Goal: Information Seeking & Learning: Learn about a topic

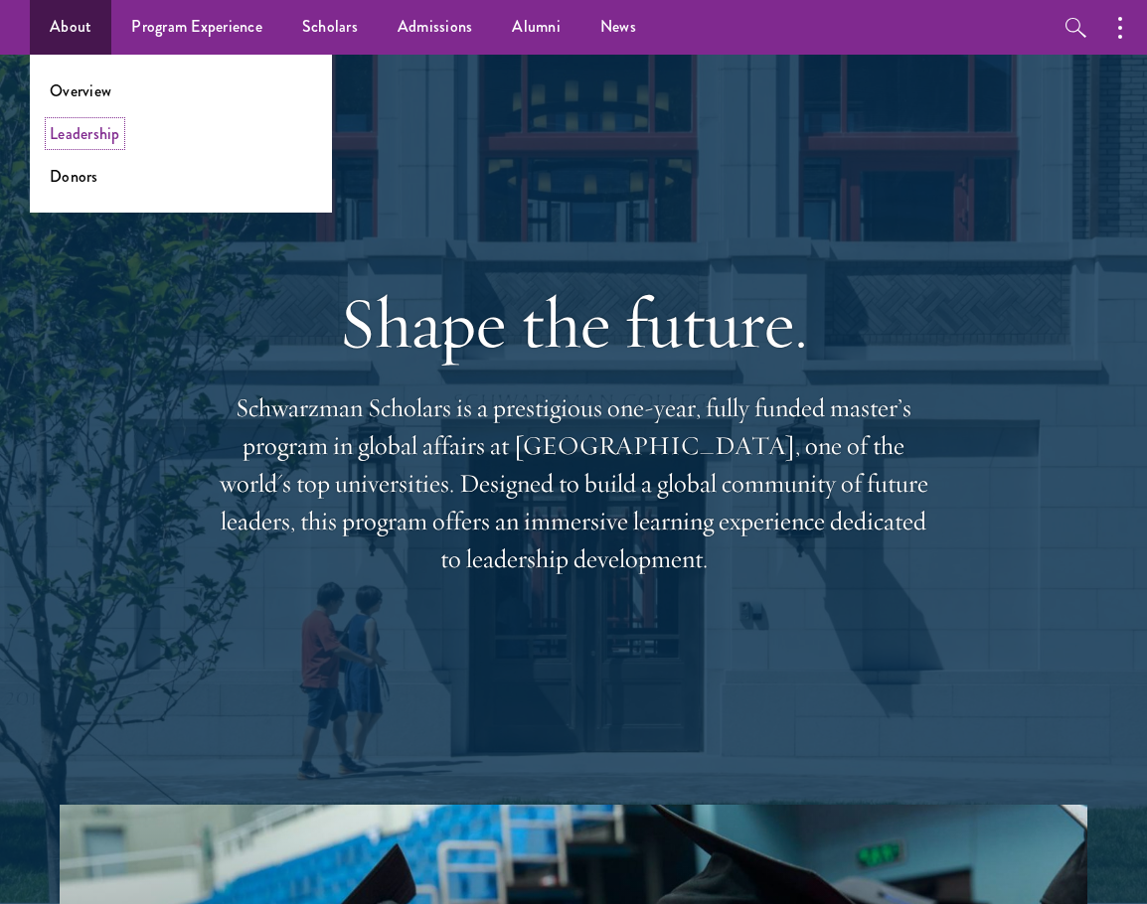
click at [73, 143] on link "Leadership" at bounding box center [85, 133] width 71 height 23
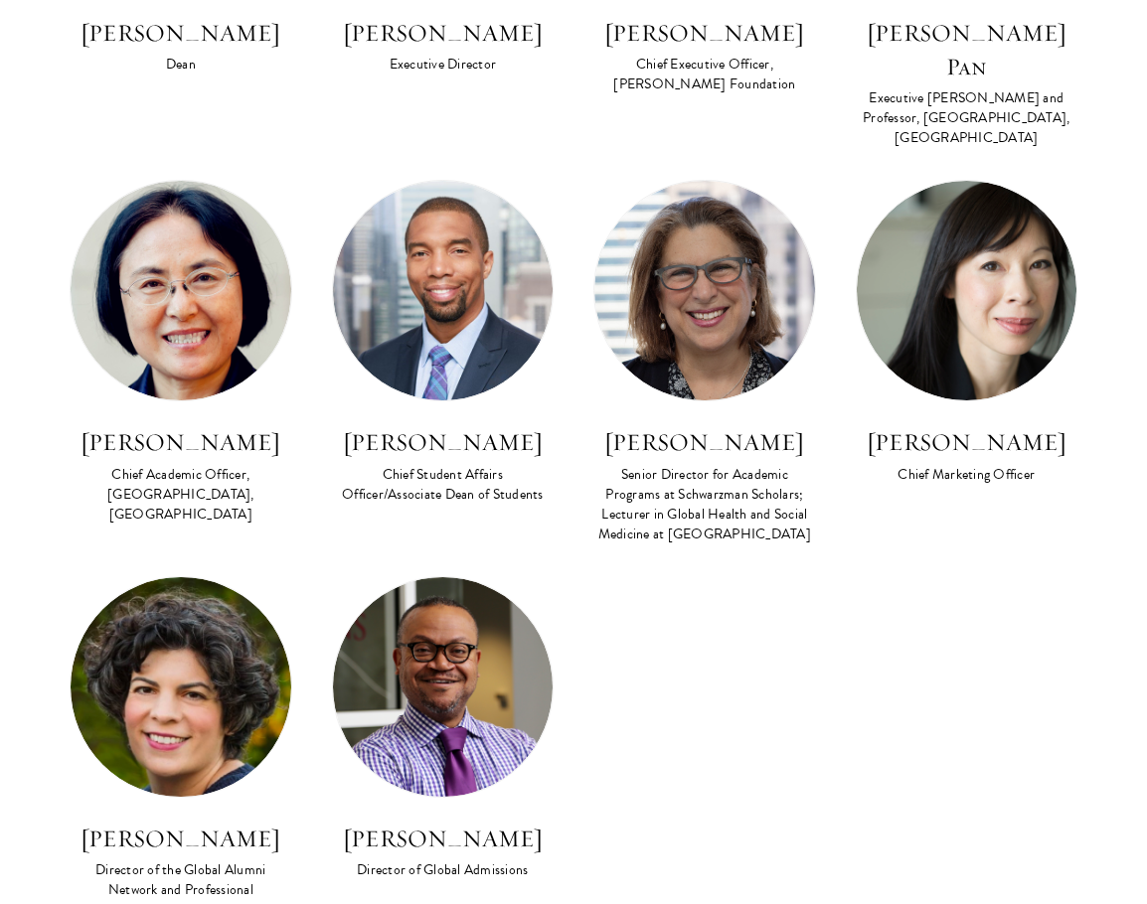
scroll to position [1590, 0]
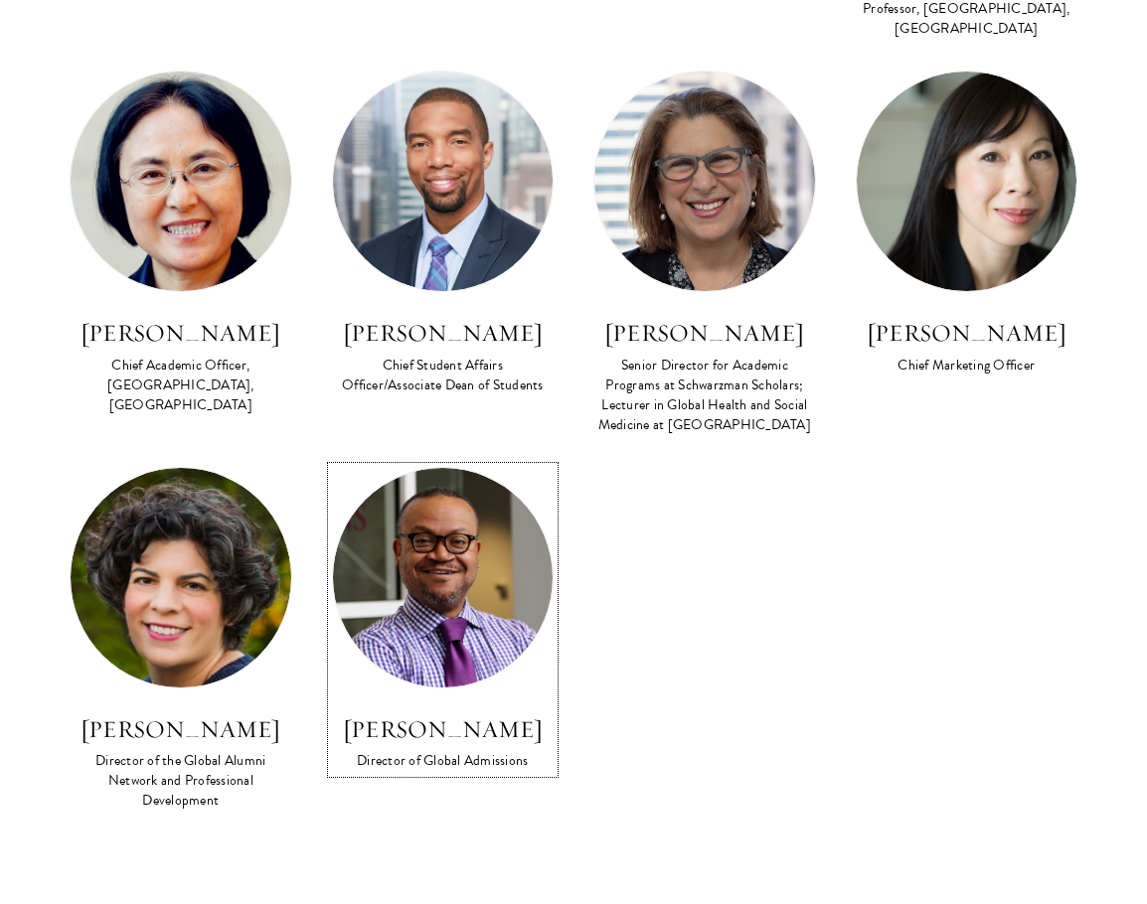
click at [441, 558] on img at bounding box center [443, 578] width 221 height 221
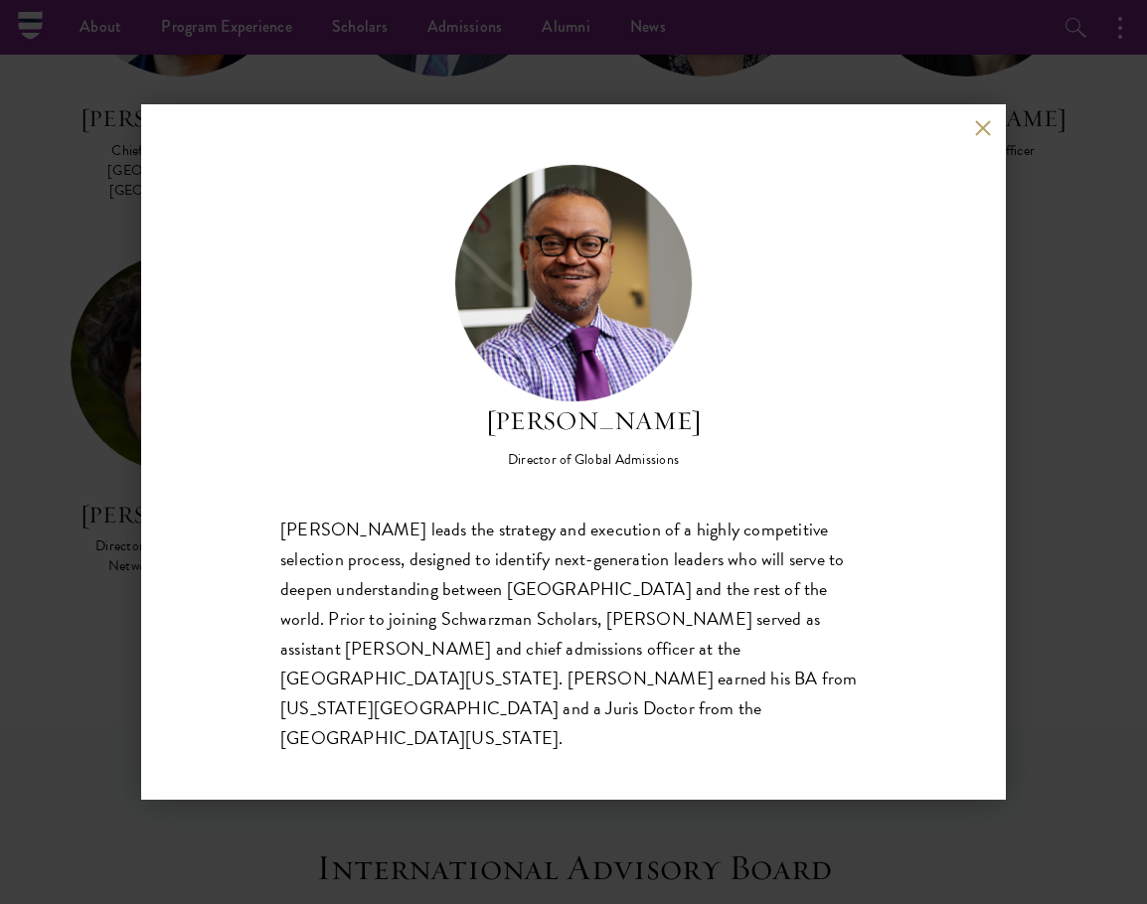
scroll to position [1789, 0]
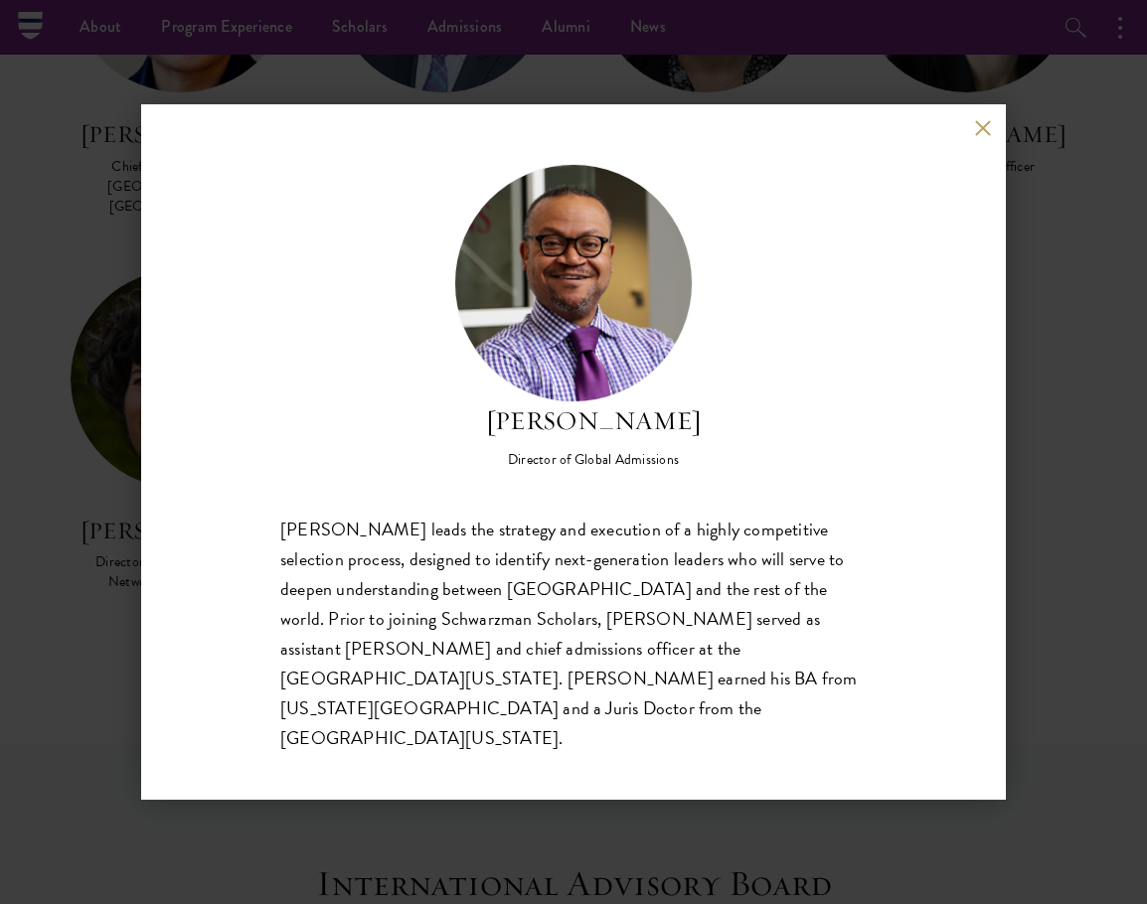
click at [988, 136] on button at bounding box center [982, 127] width 17 height 17
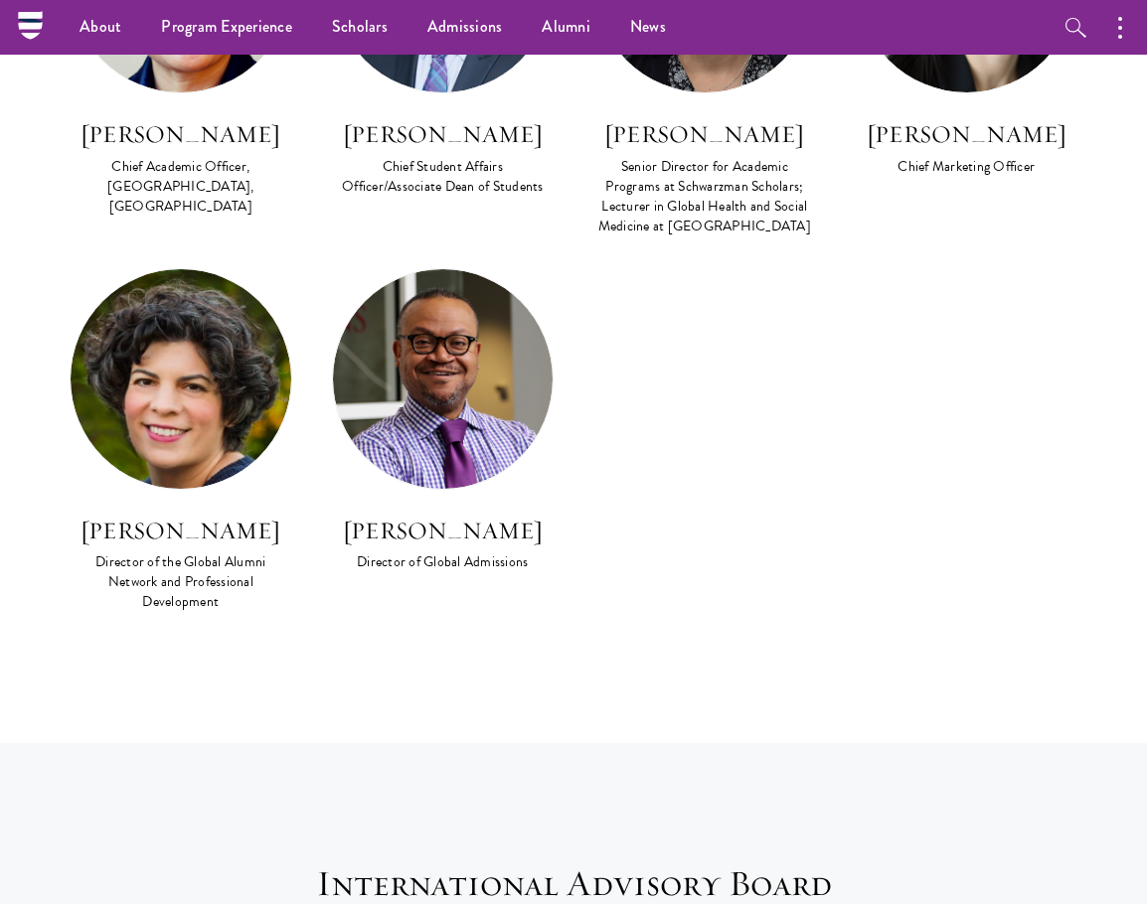
click at [128, 456] on div "Julia Zupko Director of the Global Alumni Network and Professional Development" at bounding box center [181, 441] width 223 height 347
click at [132, 420] on img at bounding box center [181, 379] width 221 height 221
click at [243, 555] on div "Director of the Global Alumni Network and Professional Development" at bounding box center [181, 583] width 223 height 60
click at [188, 514] on h3 "Julia Zupko" at bounding box center [181, 531] width 223 height 34
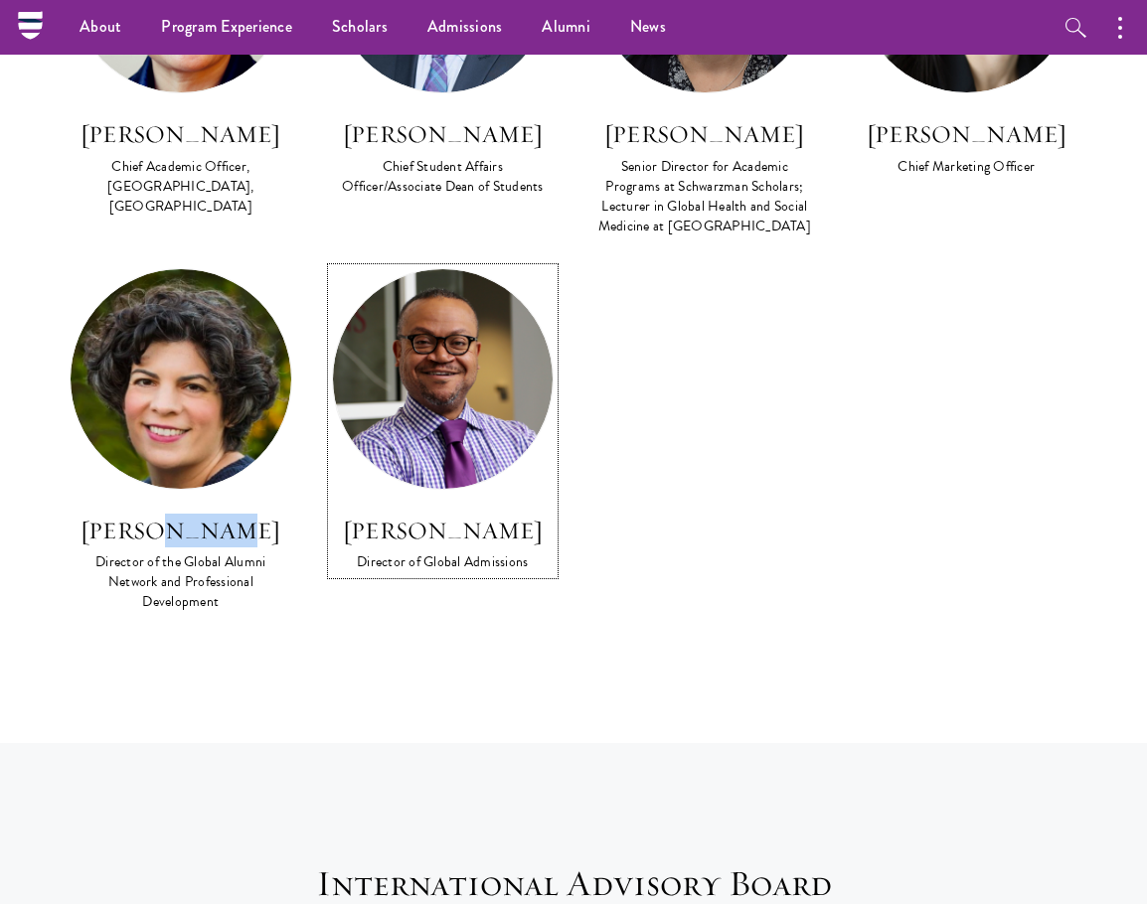
click at [463, 479] on link "Cordel Faulk Director of Global Admissions" at bounding box center [443, 421] width 223 height 307
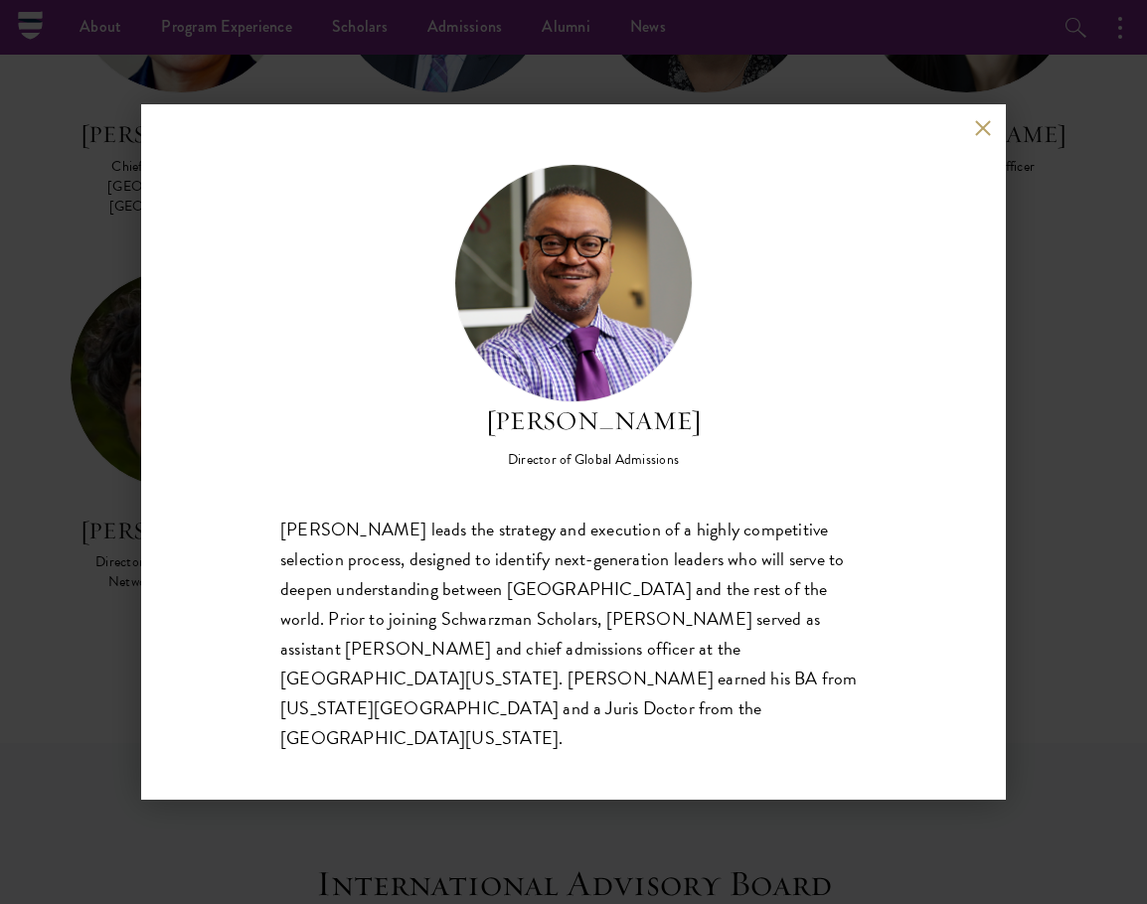
click at [988, 140] on div "Cordel Faulk Director of Global Admissions Cordel Faulk leads the strategy and …" at bounding box center [573, 452] width 865 height 696
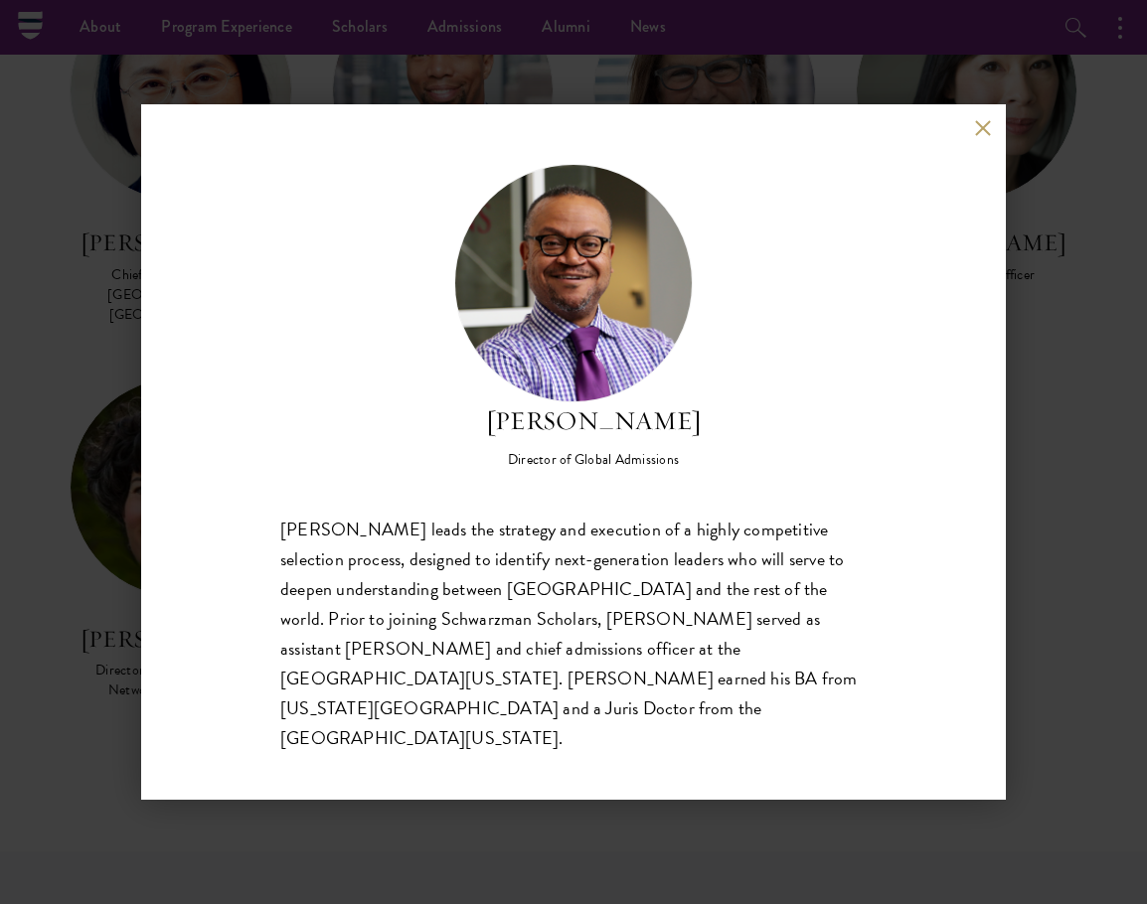
scroll to position [1491, 0]
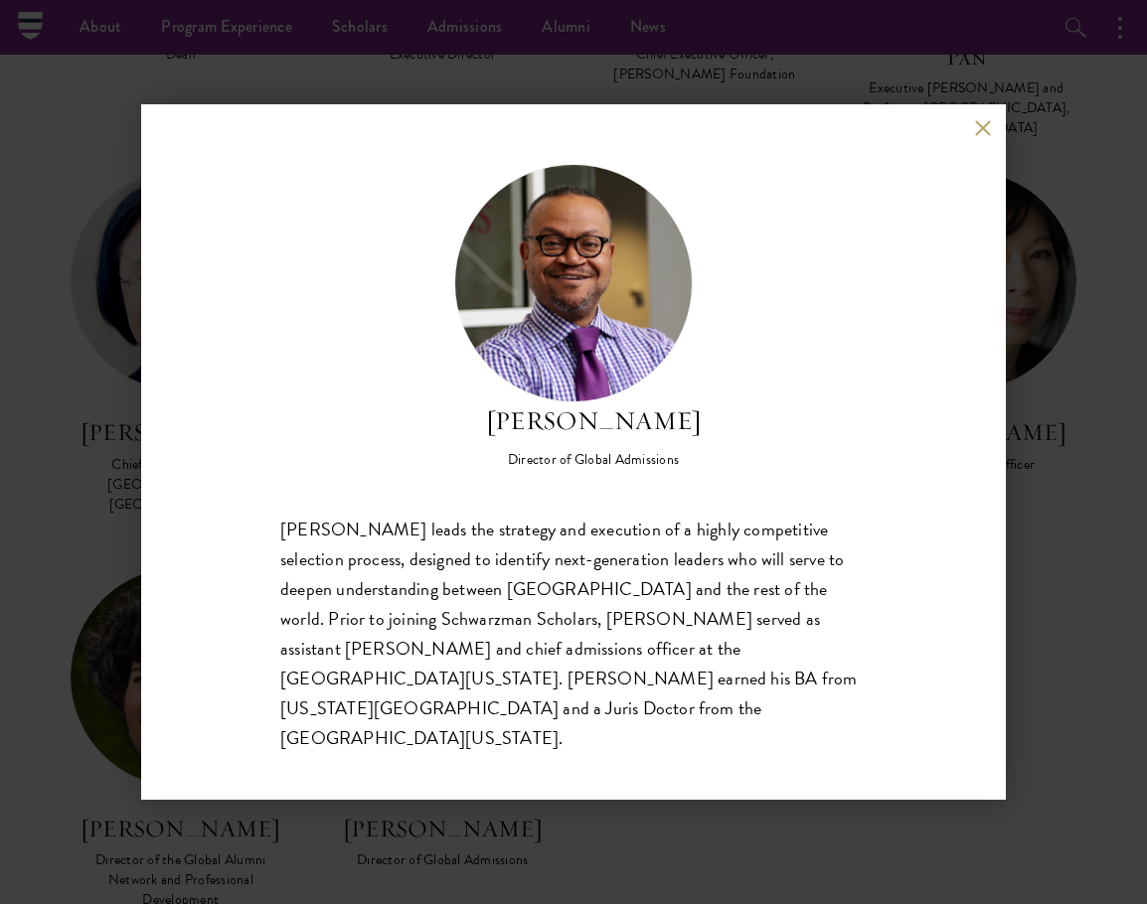
click at [993, 154] on div "Cordel Faulk Director of Global Admissions Cordel Faulk leads the strategy and …" at bounding box center [573, 452] width 865 height 696
click at [978, 136] on button at bounding box center [982, 127] width 17 height 17
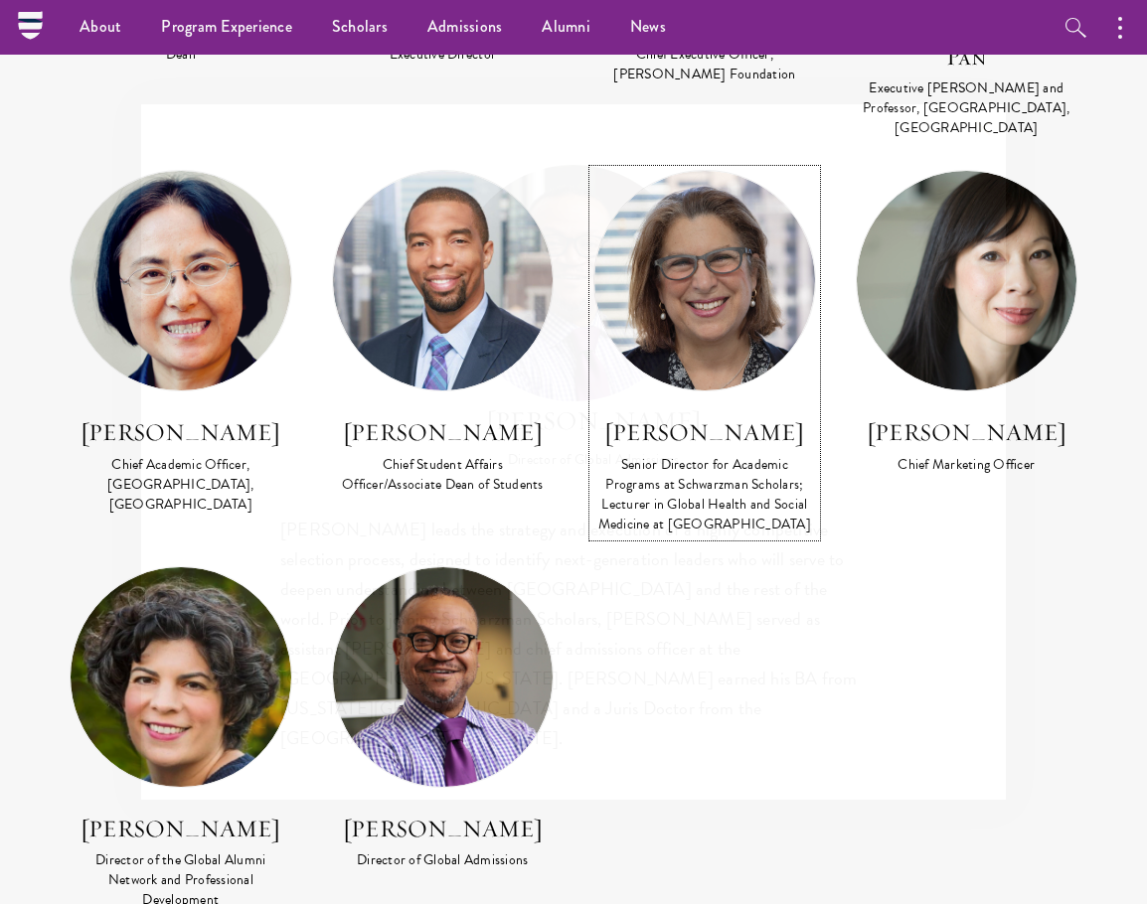
click at [697, 458] on div "Senior Director for Academic Programs at Schwarzman Scholars; Lecturer in Globa…" at bounding box center [704, 495] width 223 height 80
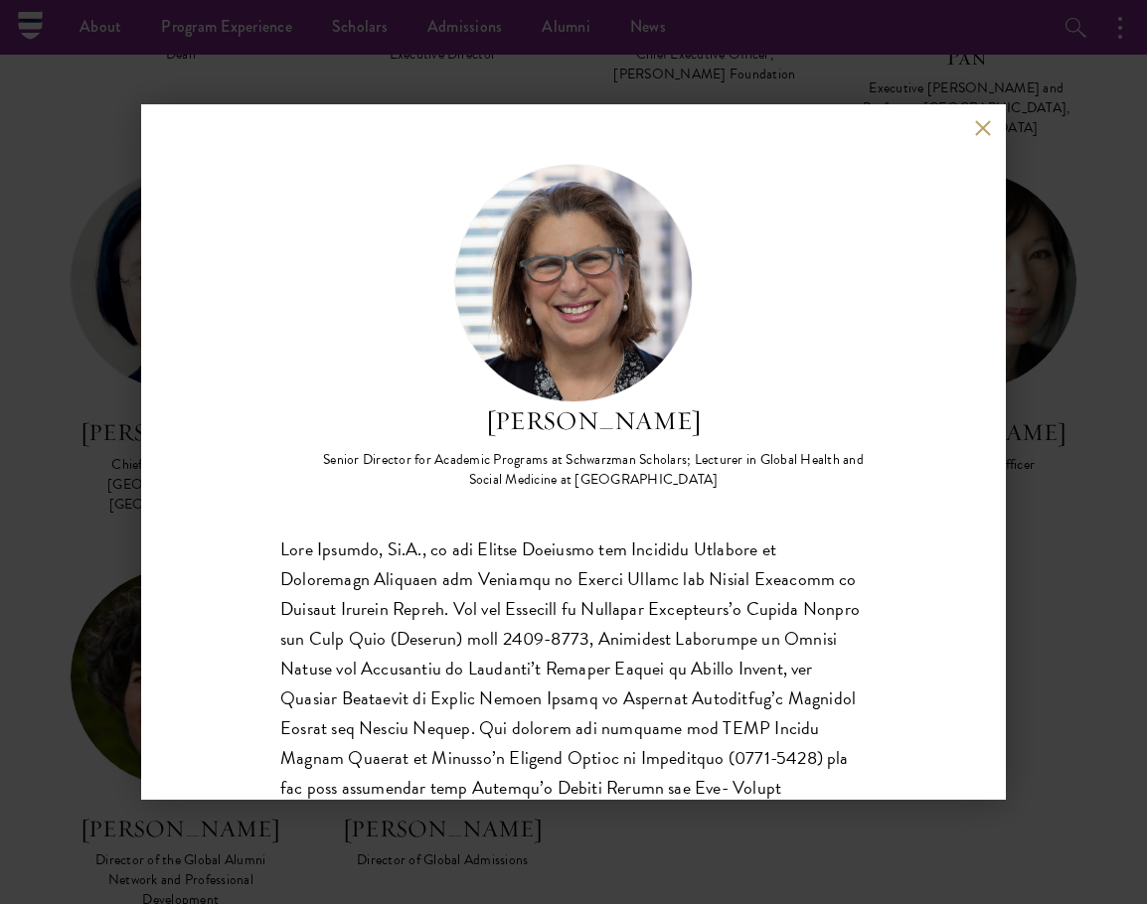
click at [983, 124] on button at bounding box center [982, 127] width 17 height 17
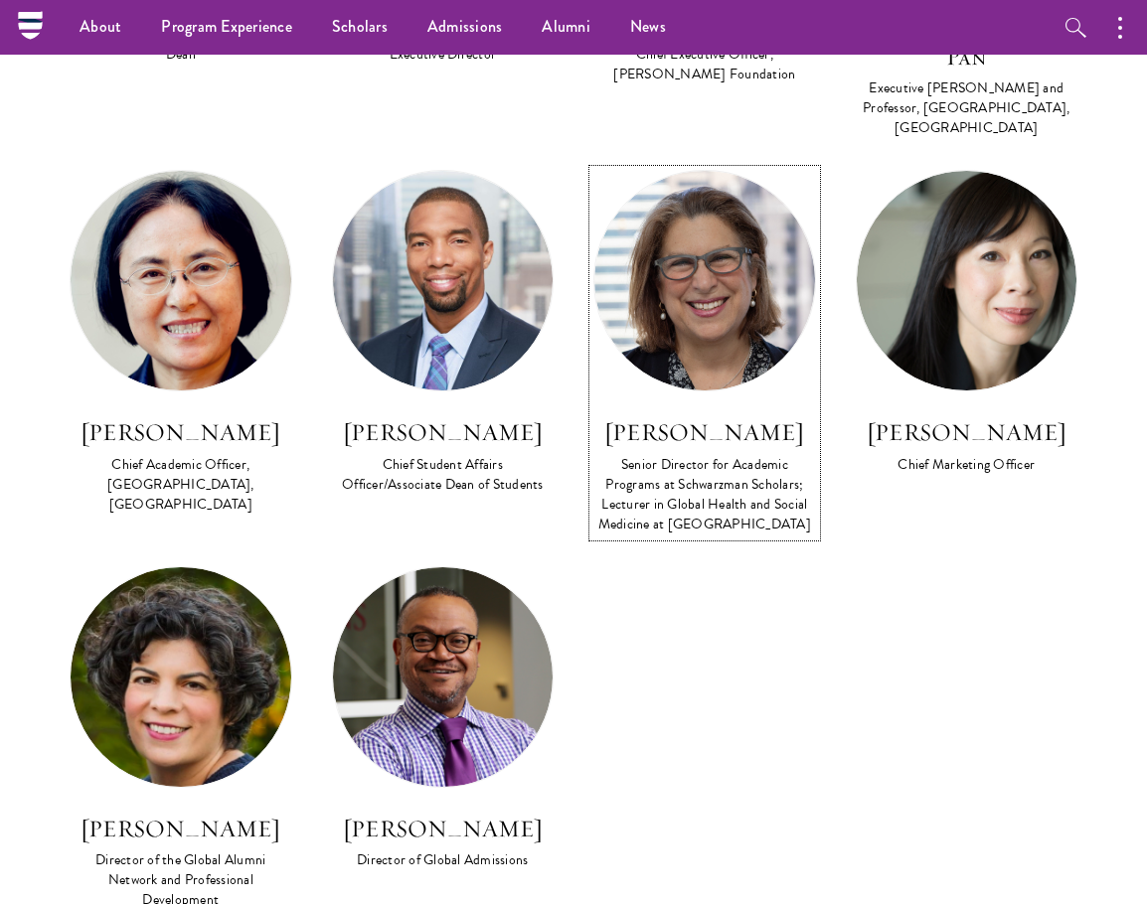
click at [607, 455] on div "Senior Director for Academic Programs at Schwarzman Scholars; Lecturer in Globa…" at bounding box center [704, 495] width 223 height 80
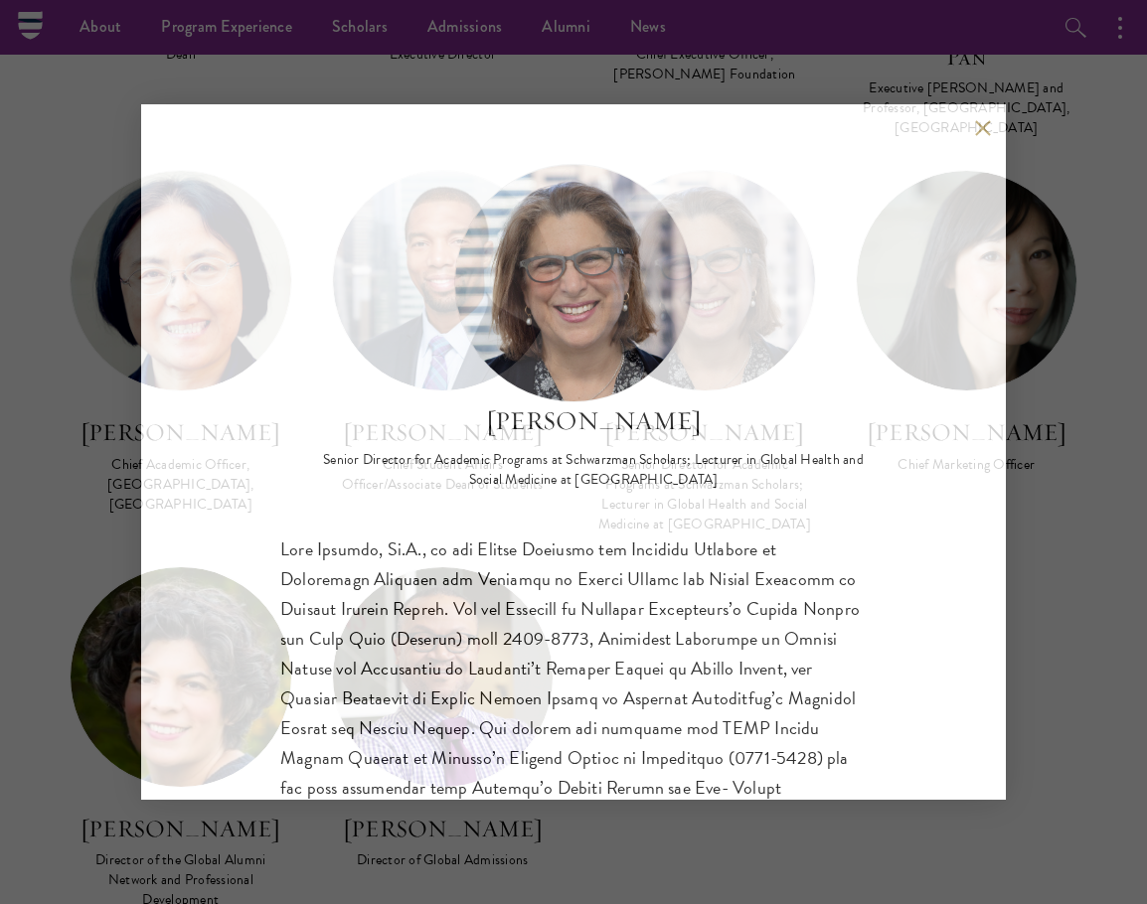
click at [399, 405] on h2 "Joan Kaufman" at bounding box center [593, 422] width 547 height 38
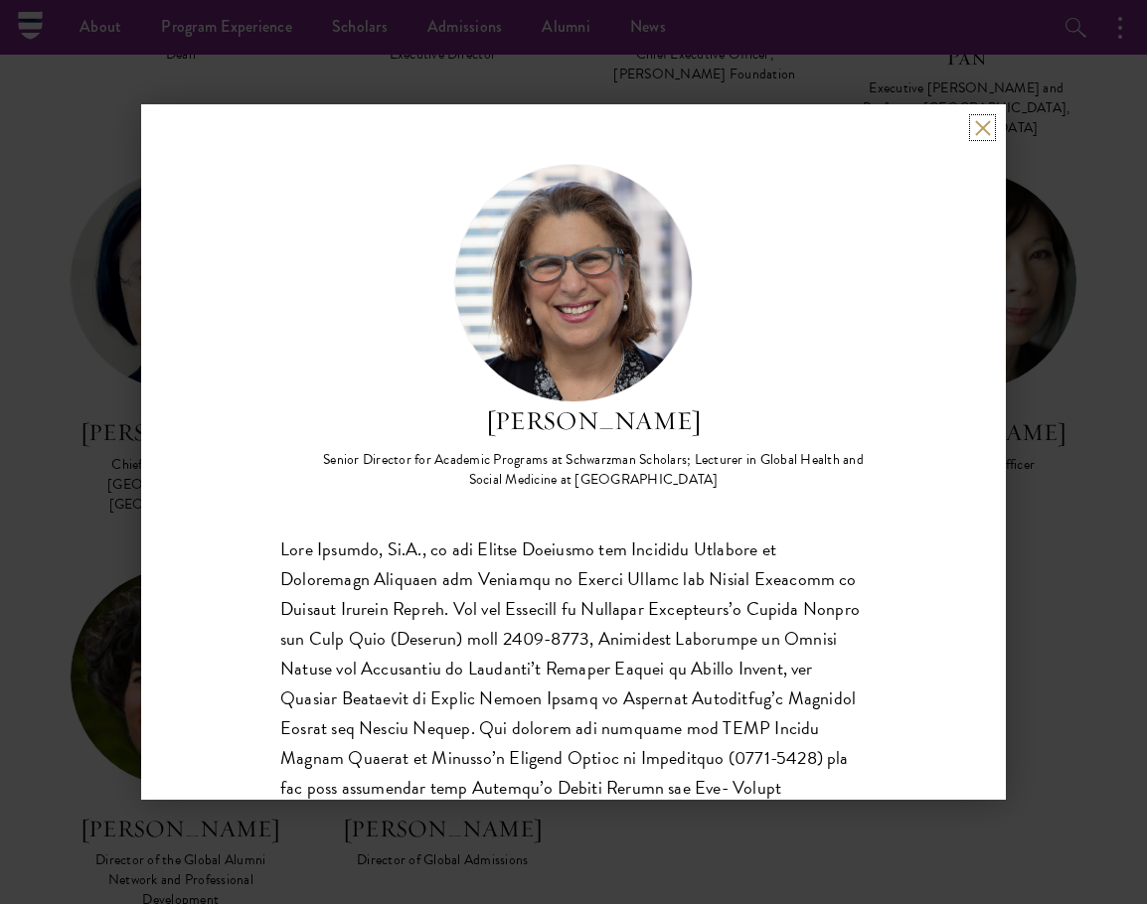
click at [979, 125] on button at bounding box center [982, 127] width 17 height 17
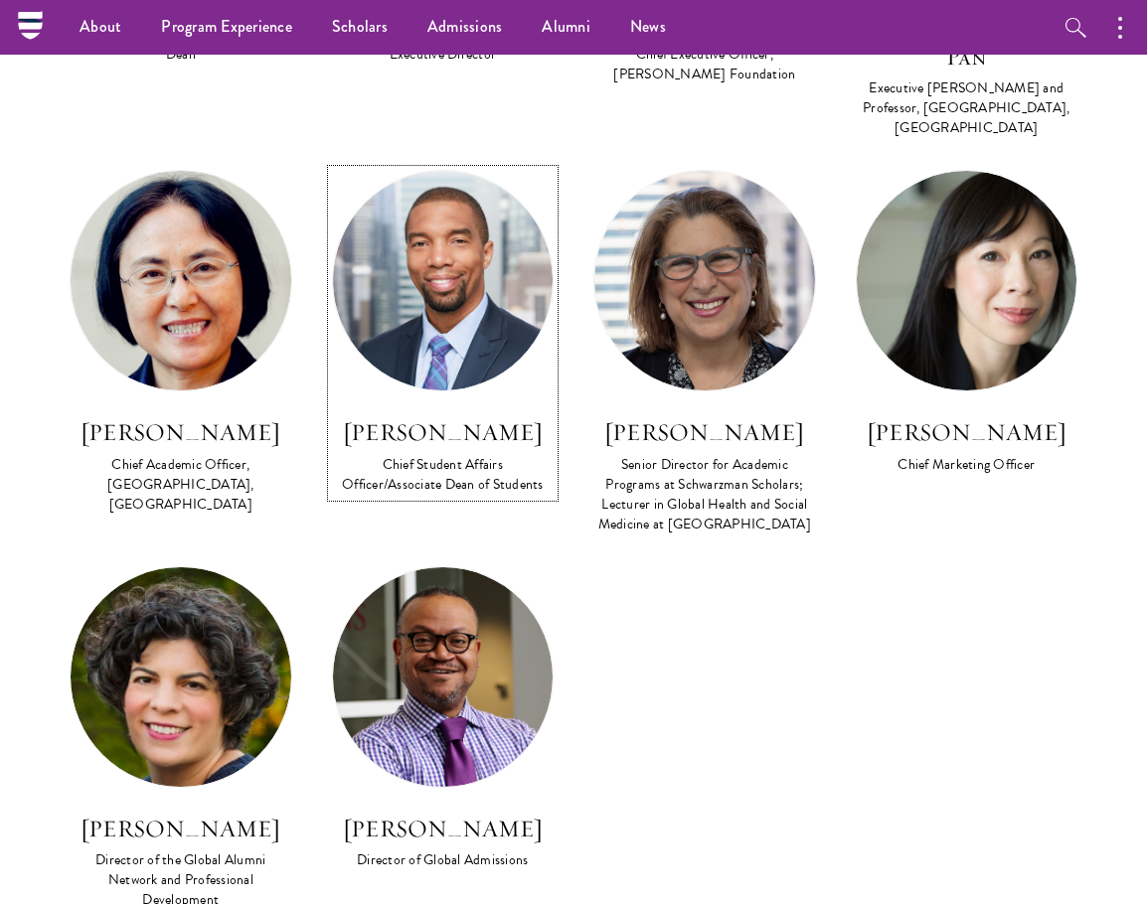
click at [509, 415] on h3 "Raphael Moffett" at bounding box center [443, 432] width 223 height 34
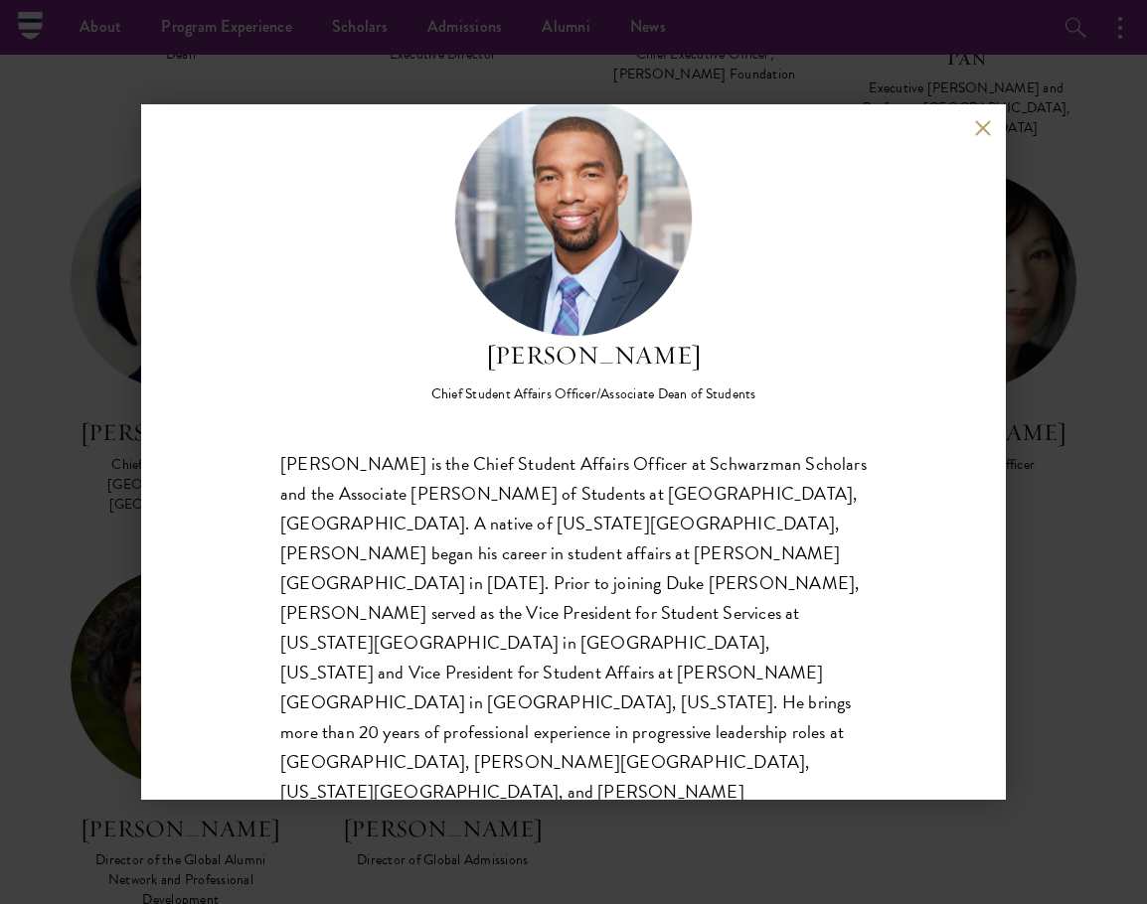
scroll to position [133, 0]
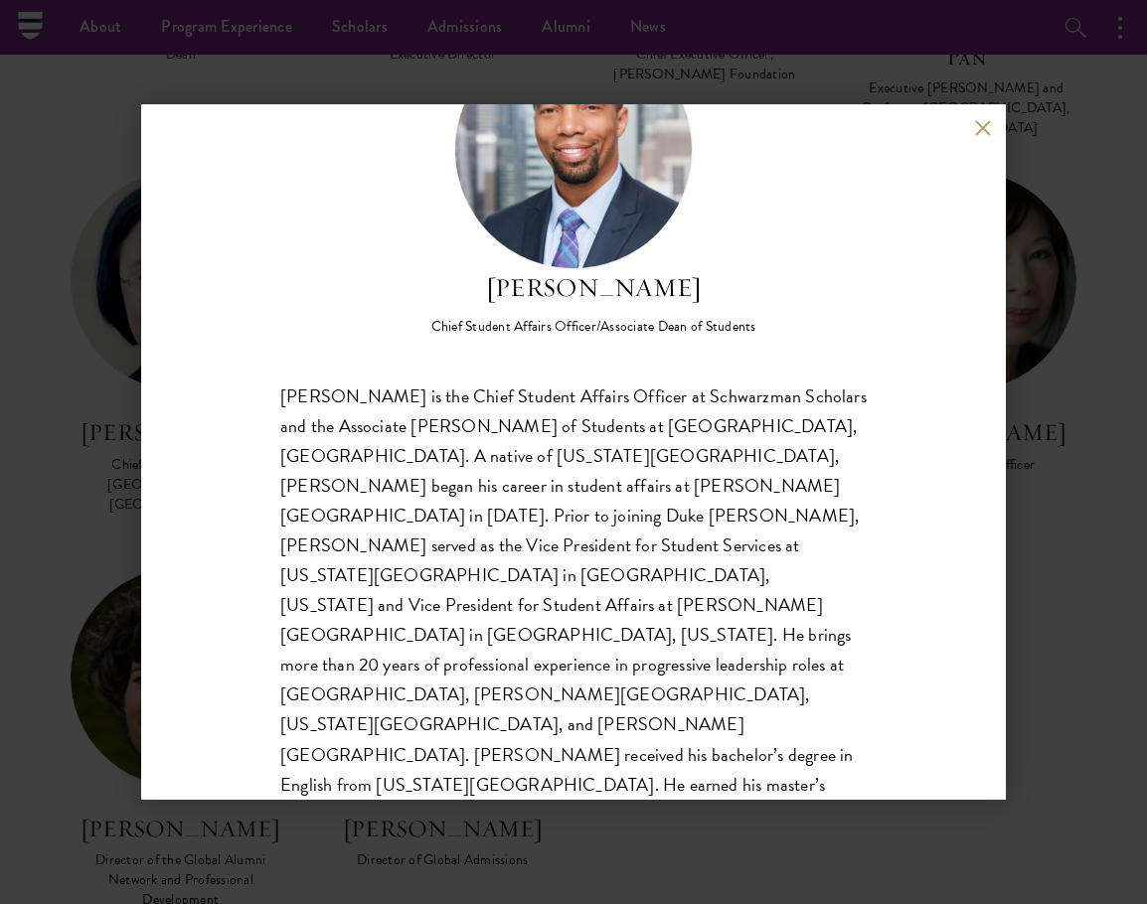
click at [972, 116] on div "Raphael Moffett Chief Student Affairs Officer/Associate Dean of Students" at bounding box center [573, 452] width 865 height 696
click at [985, 130] on button at bounding box center [982, 127] width 17 height 17
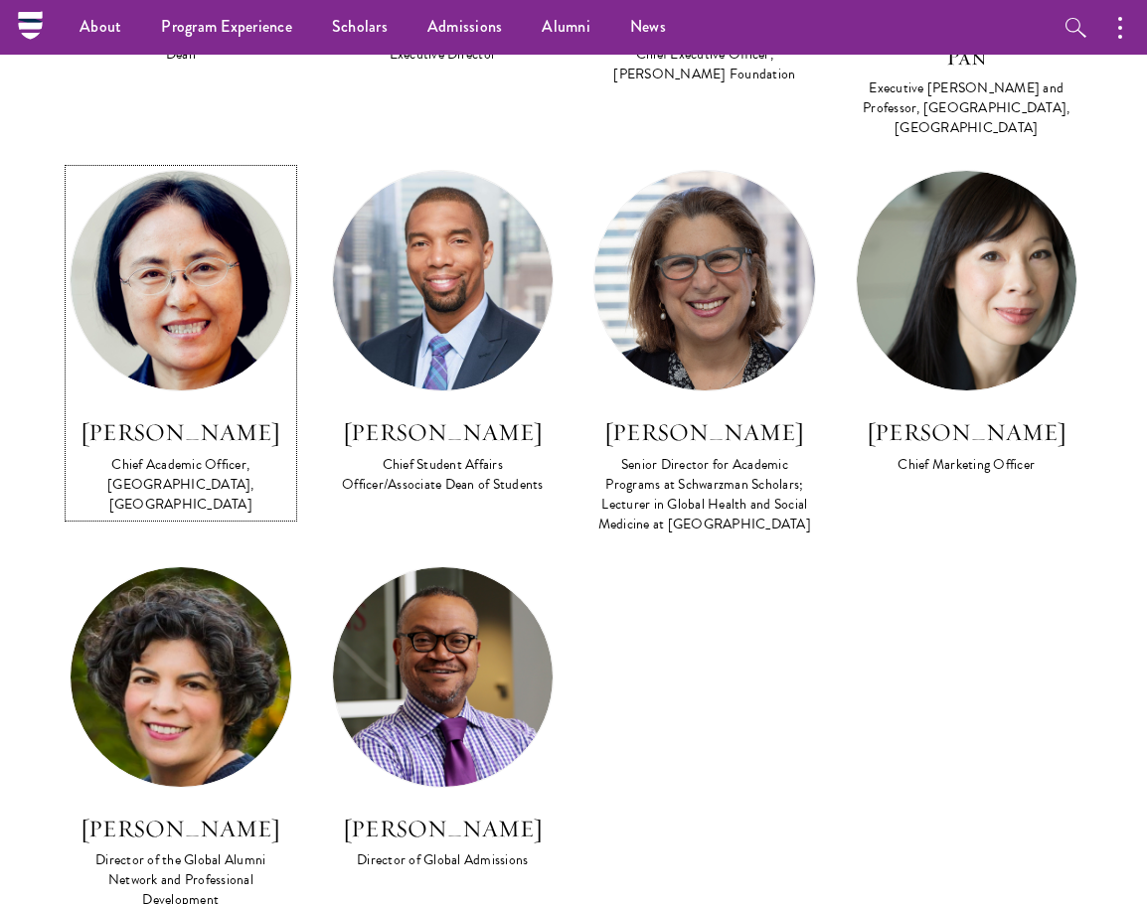
click at [177, 455] on div "Chief Academic Officer, Schwarzman College, Tsinghua University" at bounding box center [181, 485] width 223 height 60
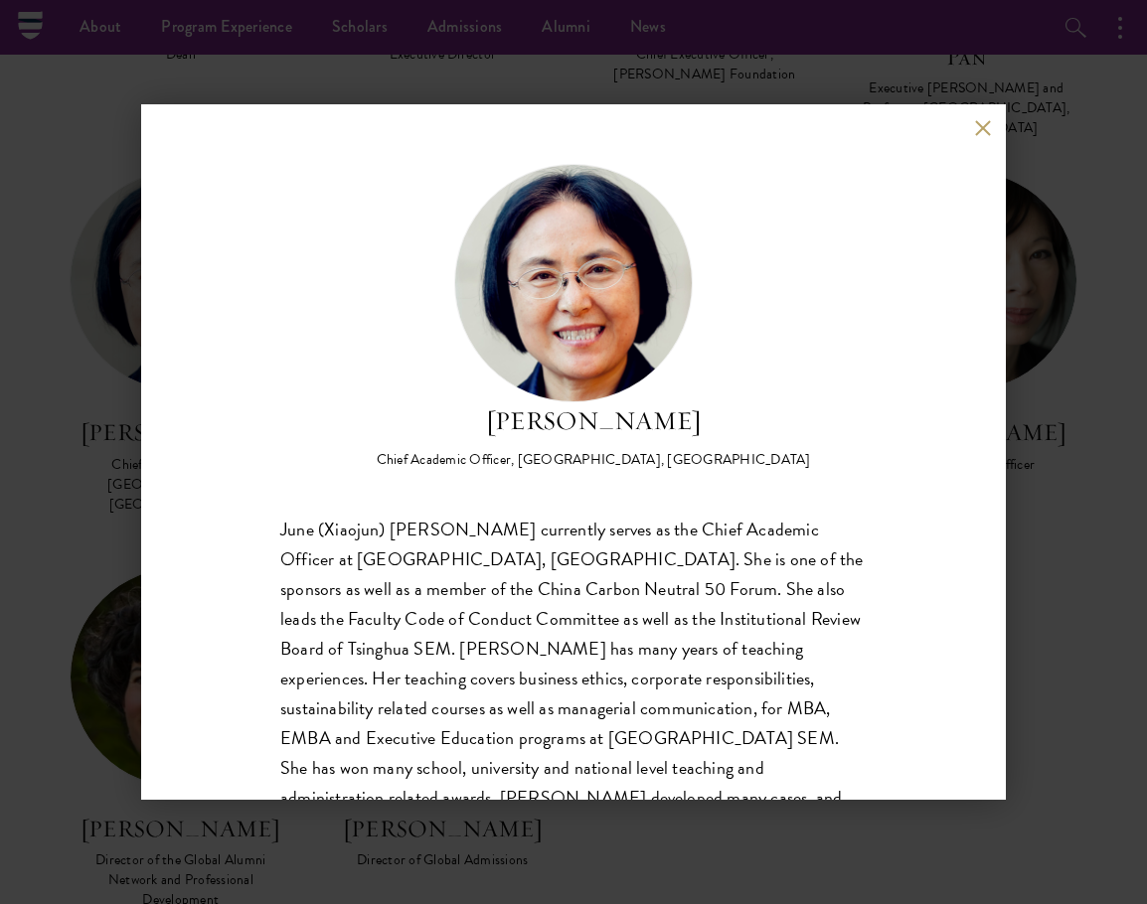
click at [974, 123] on button at bounding box center [982, 127] width 17 height 17
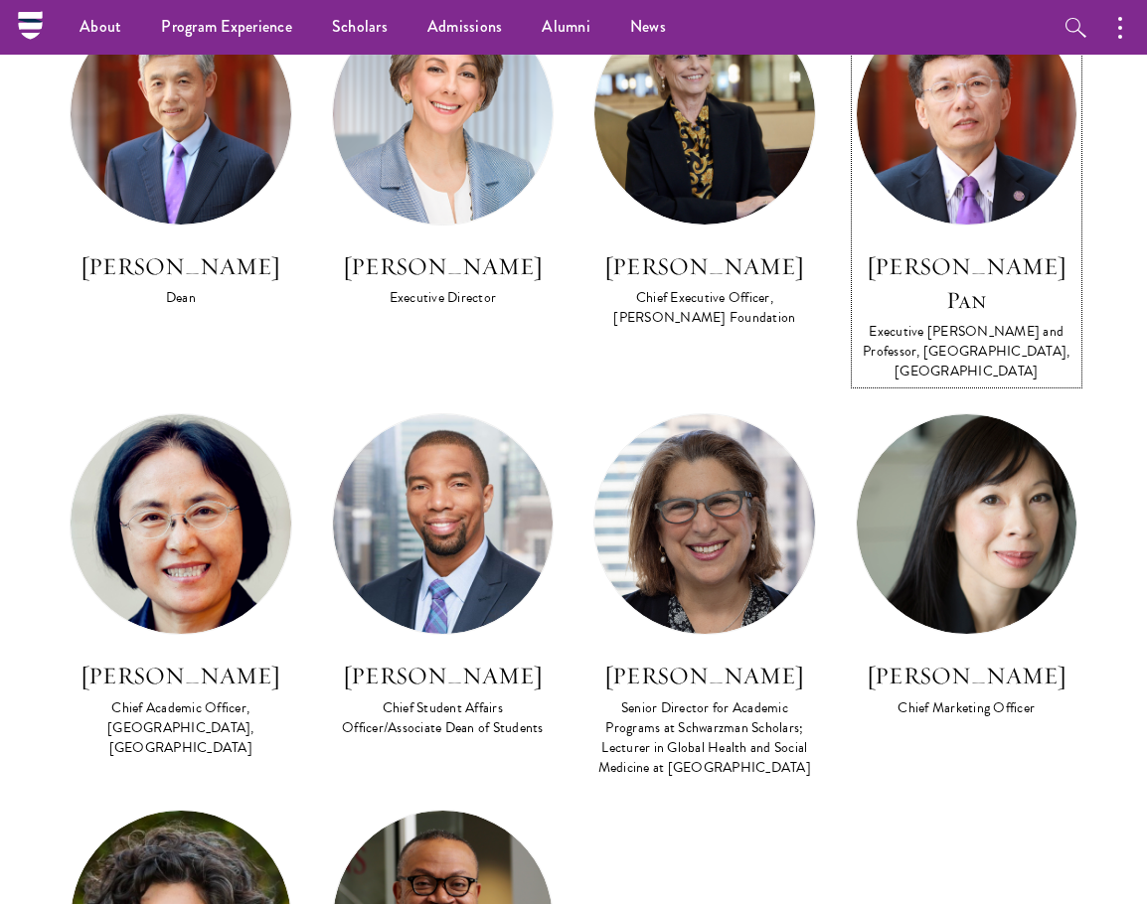
click at [941, 258] on div "David Q. Pan Executive Dean and Professor, Schwarzman College, Tsinghua Univers…" at bounding box center [967, 316] width 223 height 134
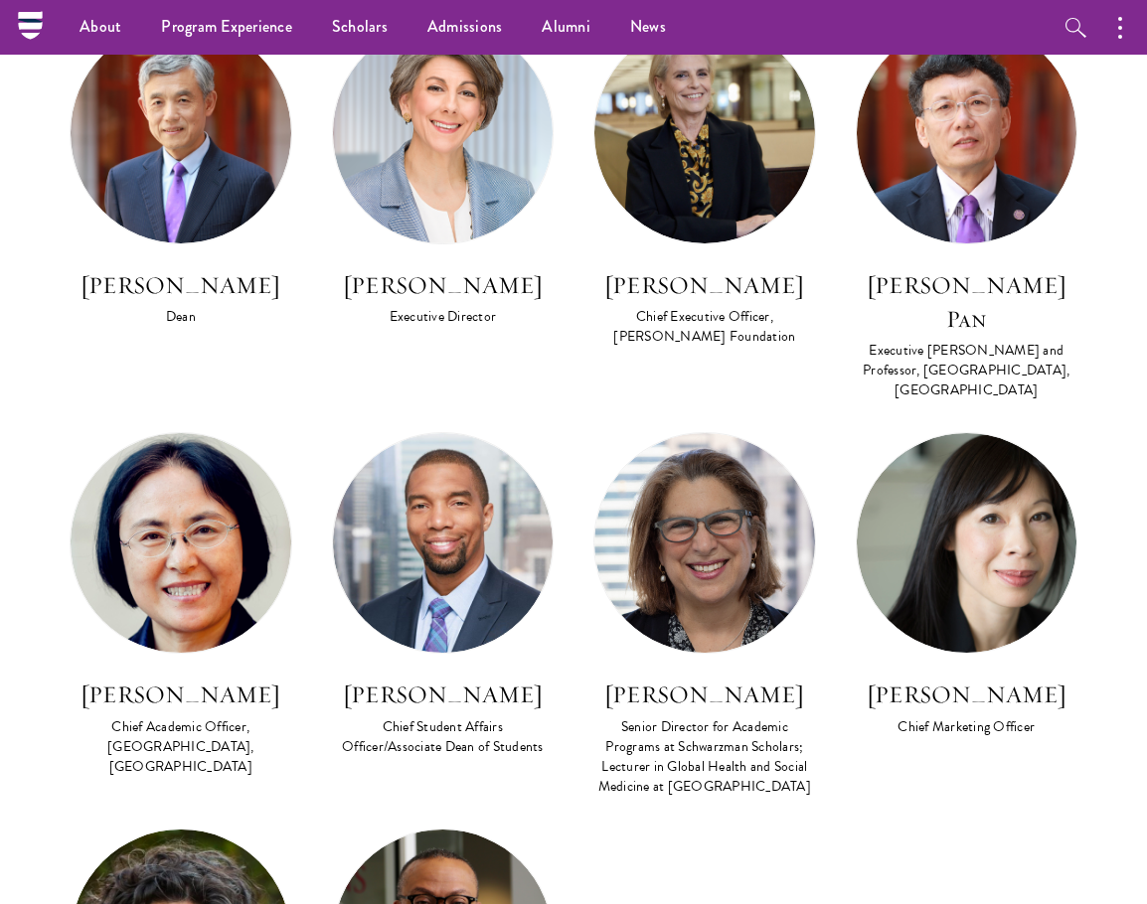
scroll to position [1193, 0]
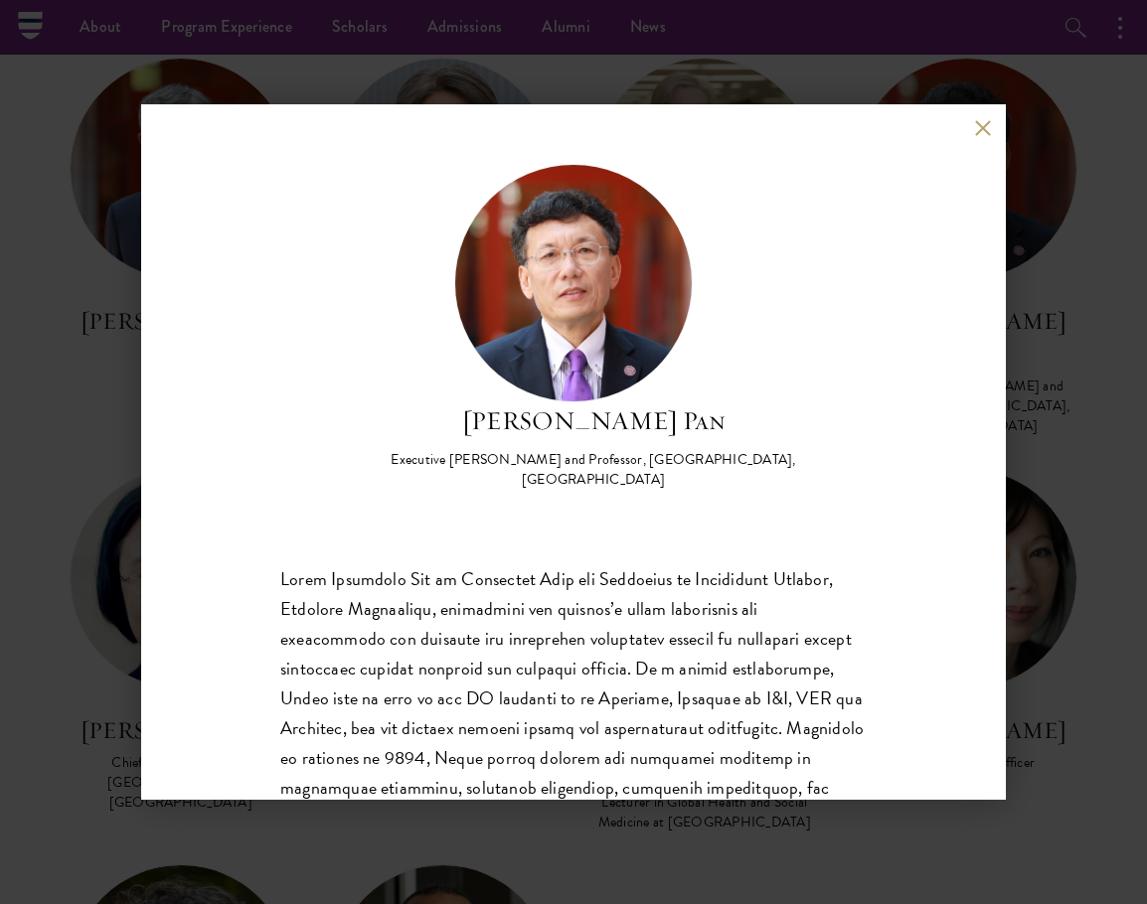
click at [963, 139] on div "David Q. Pan Executive Dean and Professor, Schwarzman College, Tsinghua Univers…" at bounding box center [573, 452] width 865 height 696
click at [969, 127] on div "David Q. Pan Executive Dean and Professor, Schwarzman College, Tsinghua Univers…" at bounding box center [573, 452] width 865 height 696
click at [979, 127] on button at bounding box center [982, 127] width 17 height 17
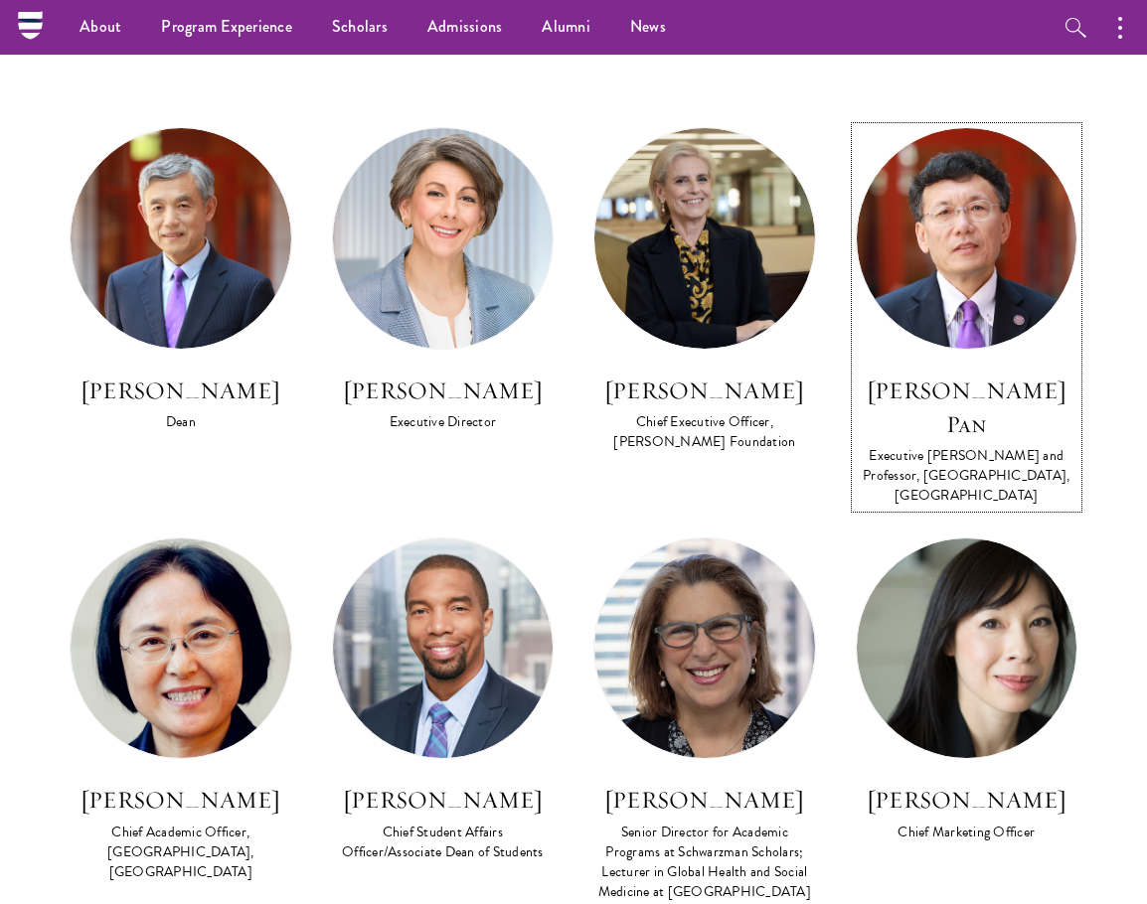
scroll to position [1093, 0]
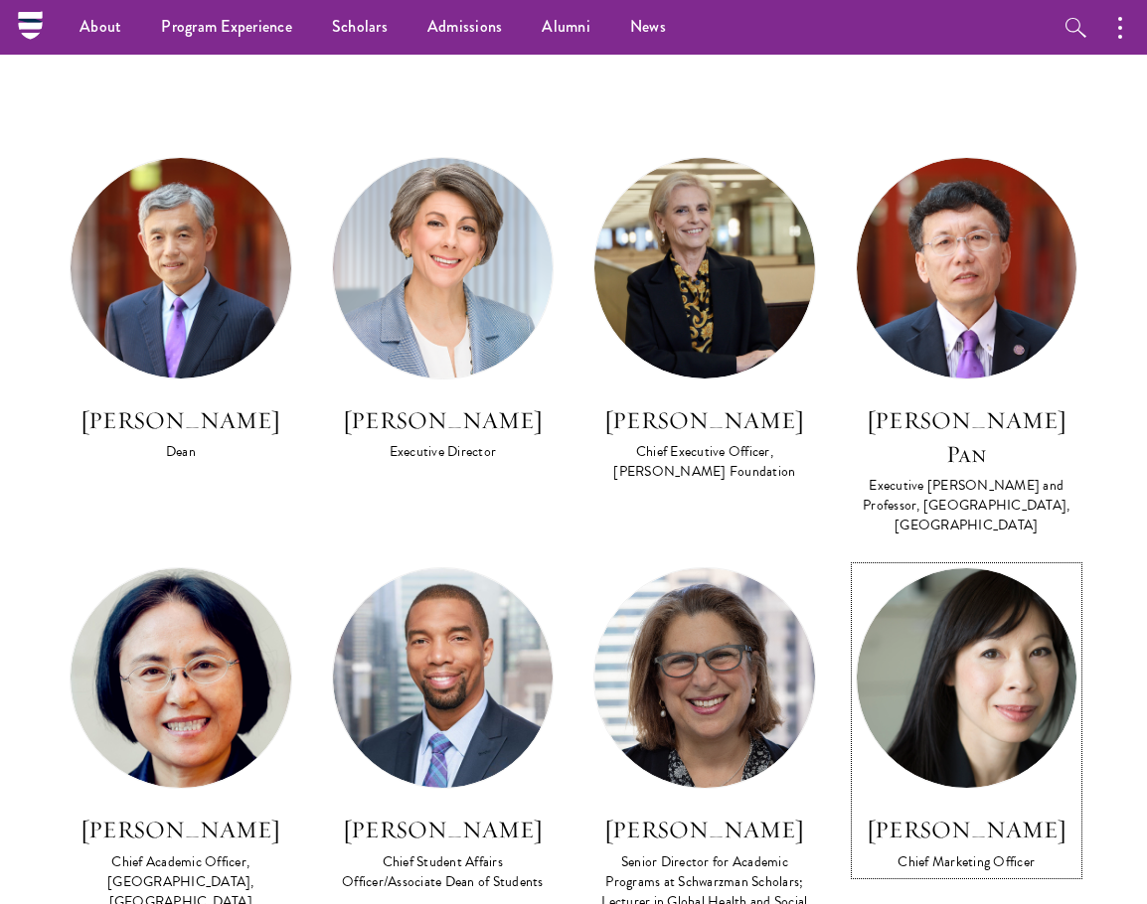
click at [921, 813] on h3 "Leanna Yip" at bounding box center [967, 830] width 223 height 34
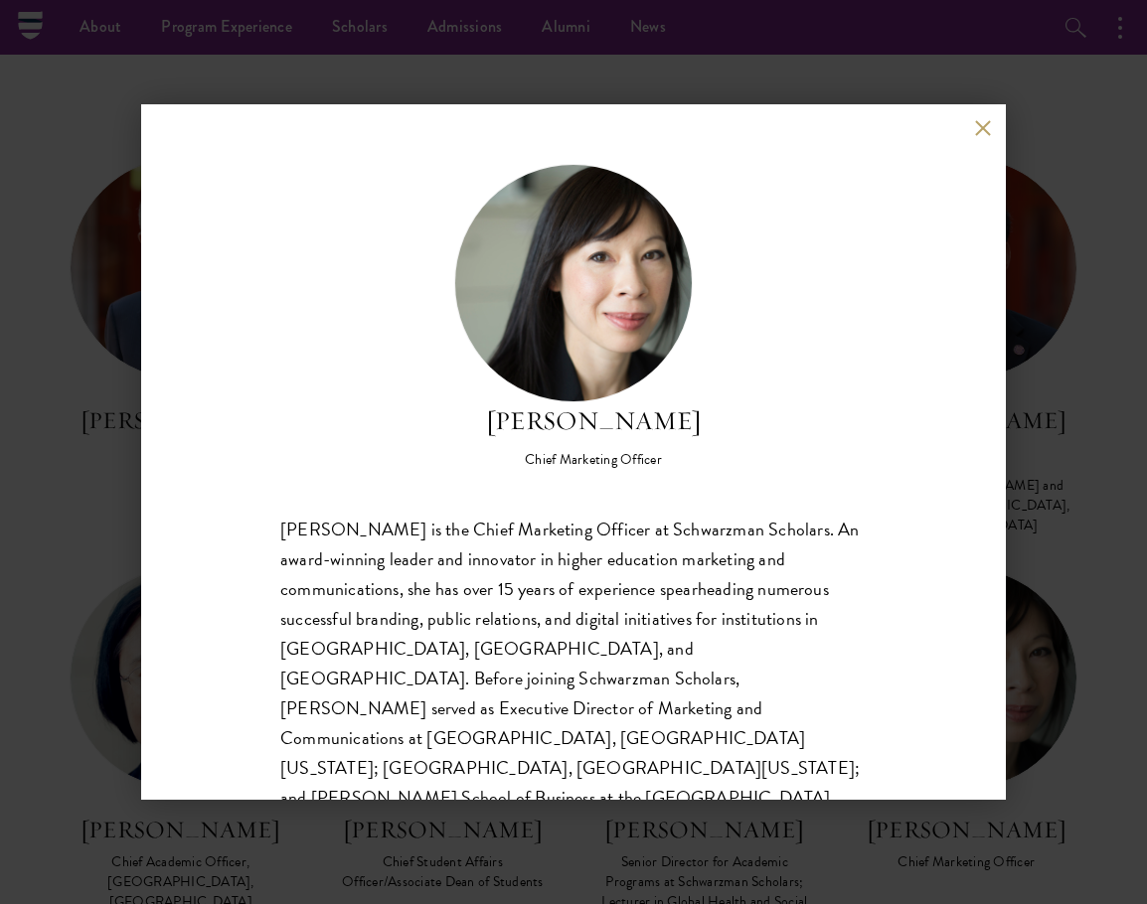
click at [989, 131] on button at bounding box center [982, 127] width 17 height 17
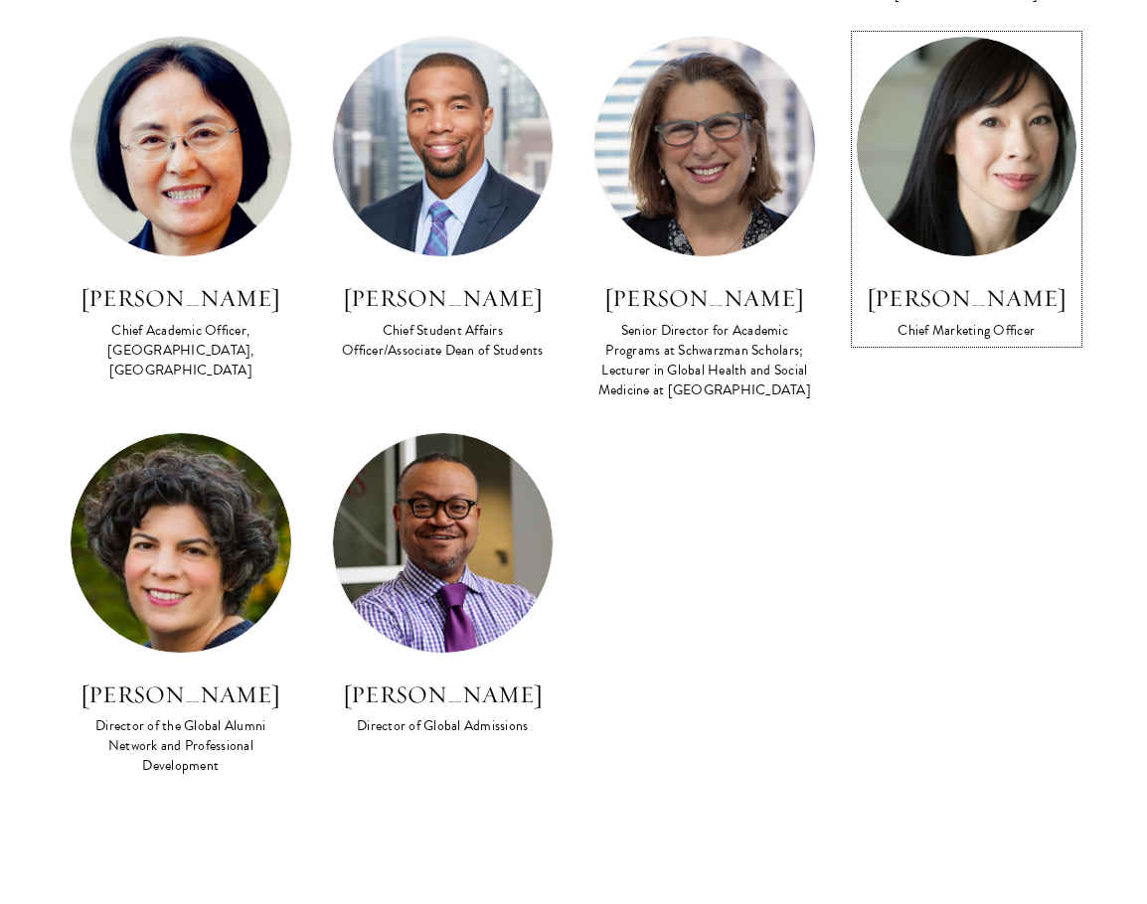
scroll to position [1690, 0]
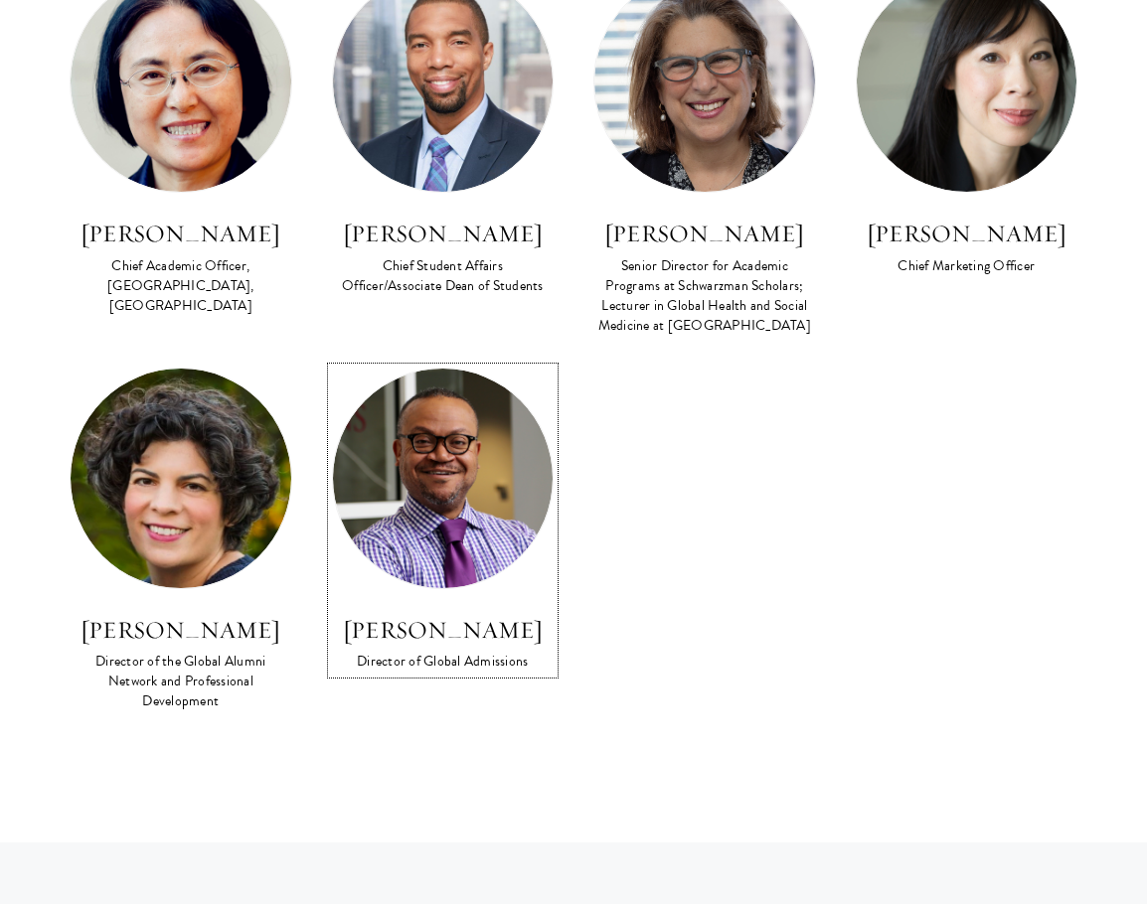
click at [435, 482] on img at bounding box center [443, 479] width 221 height 221
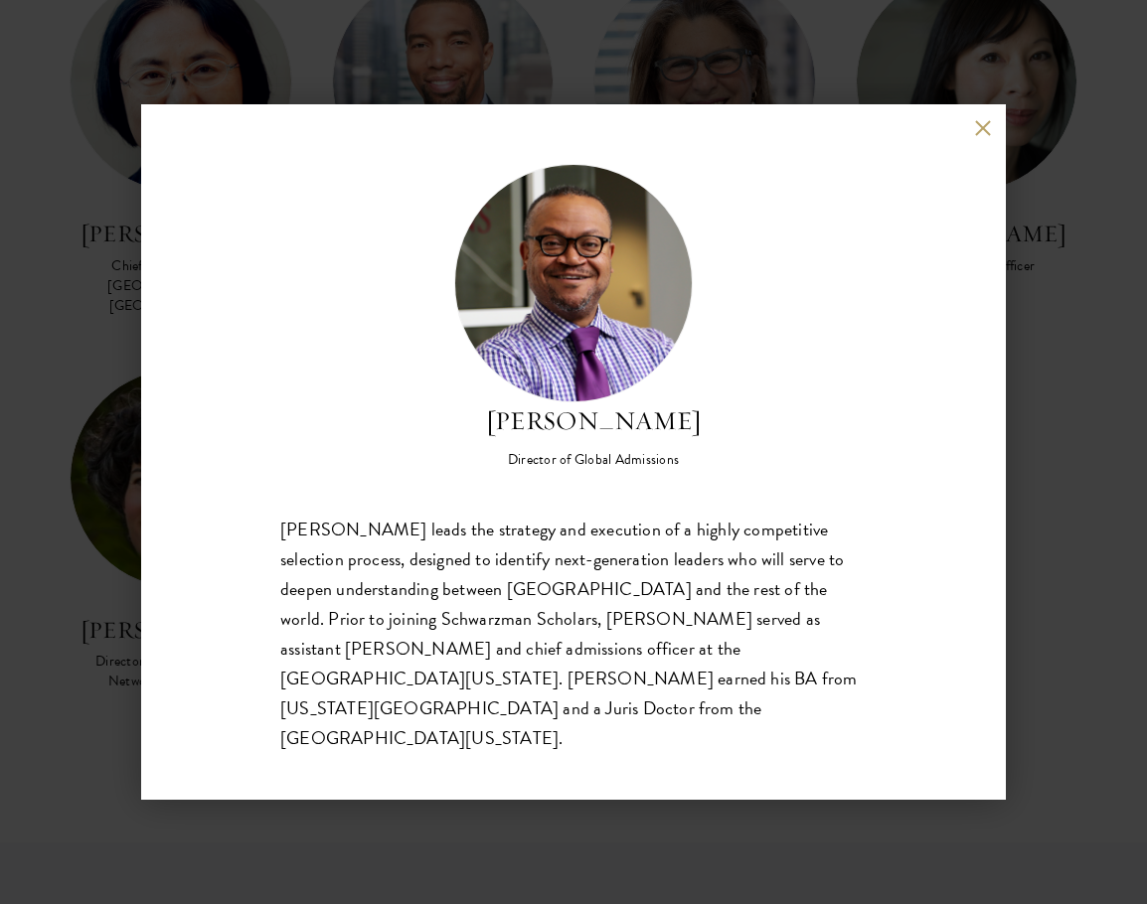
click at [993, 159] on div "Cordel Faulk Director of Global Admissions Cordel Faulk leads the strategy and …" at bounding box center [573, 452] width 865 height 696
click at [972, 159] on div "Cordel Faulk Director of Global Admissions Cordel Faulk leads the strategy and …" at bounding box center [573, 452] width 865 height 696
click at [985, 136] on button at bounding box center [982, 127] width 17 height 17
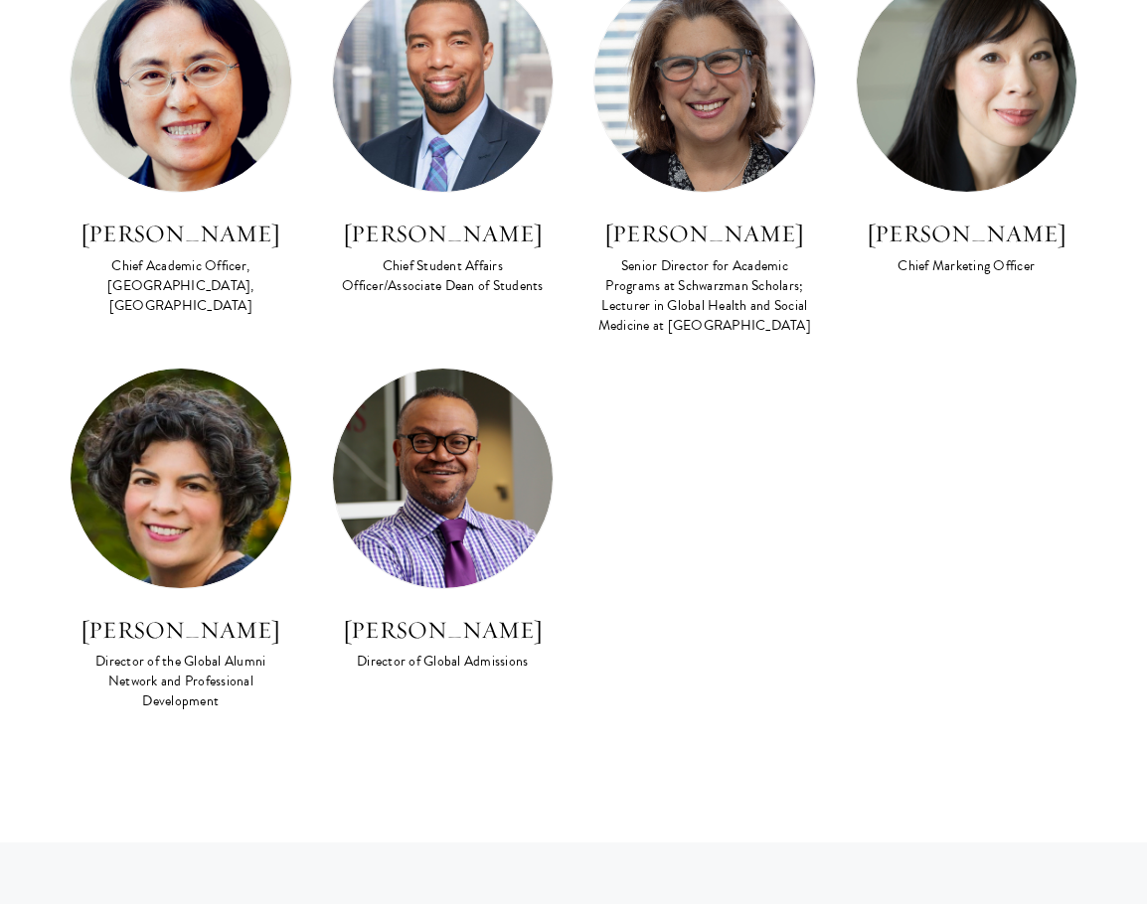
click at [193, 526] on img at bounding box center [181, 479] width 221 height 221
